Goal: Check status: Check status

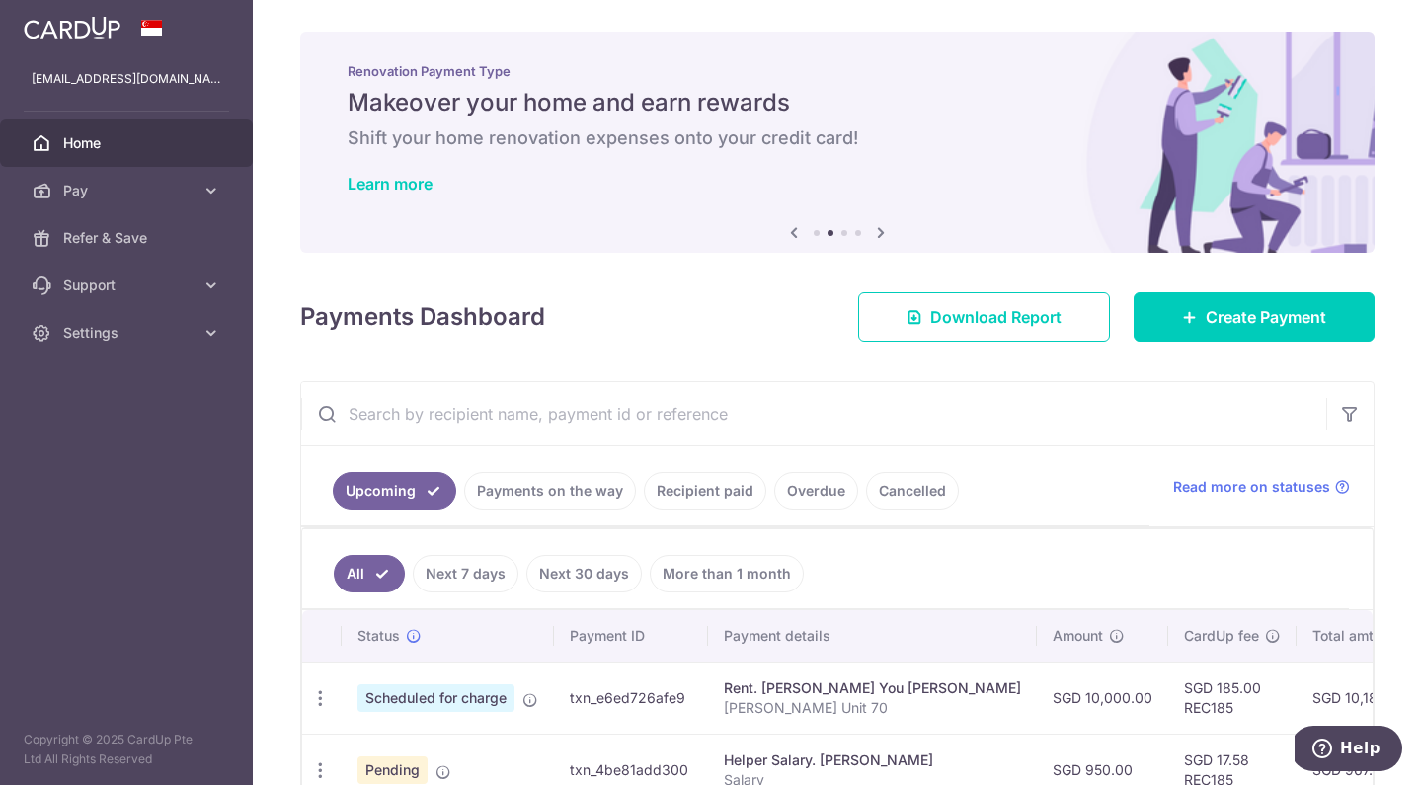
scroll to position [212, 0]
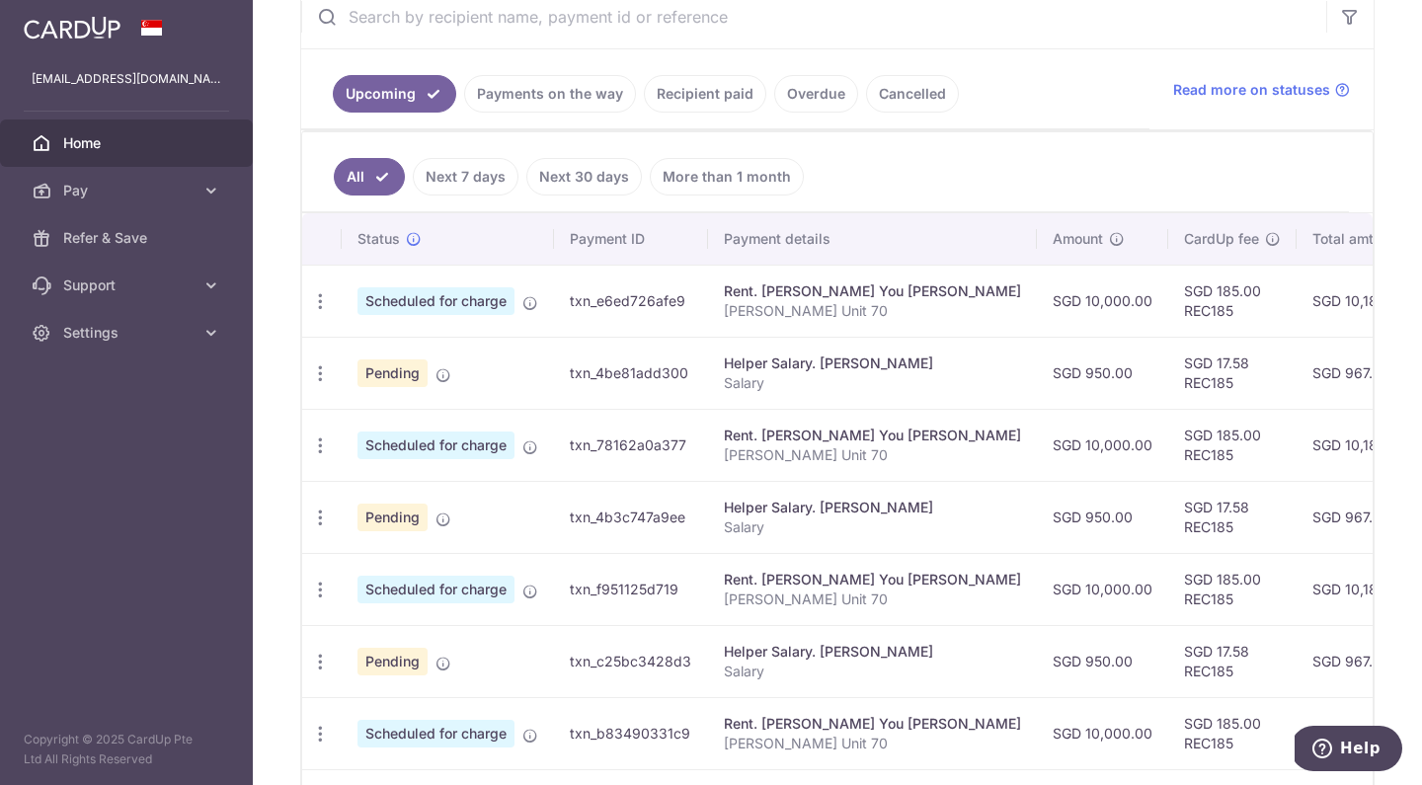
scroll to position [399, 0]
